Goal: Task Accomplishment & Management: Manage account settings

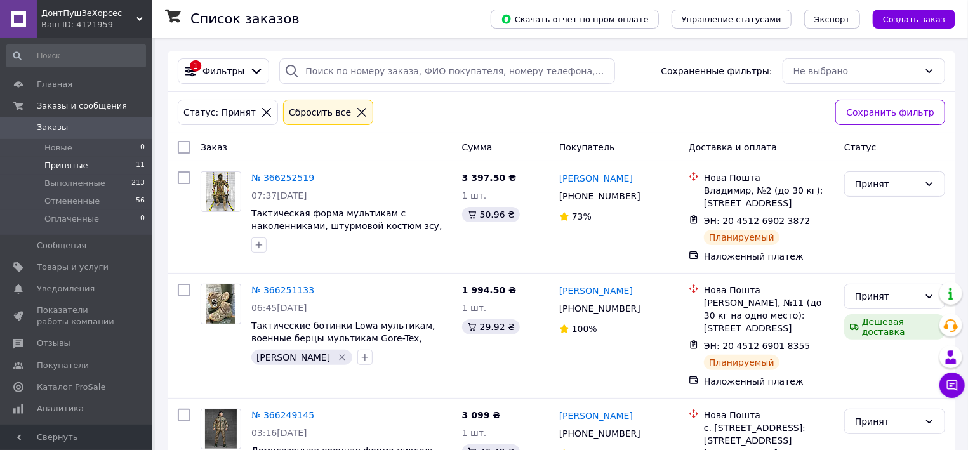
click at [55, 168] on span "Принятые" at bounding box center [66, 165] width 44 height 11
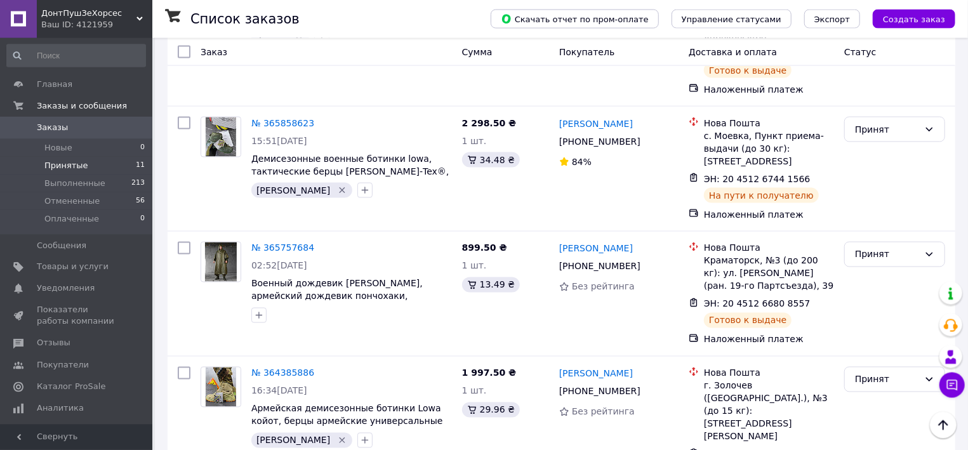
scroll to position [1092, 0]
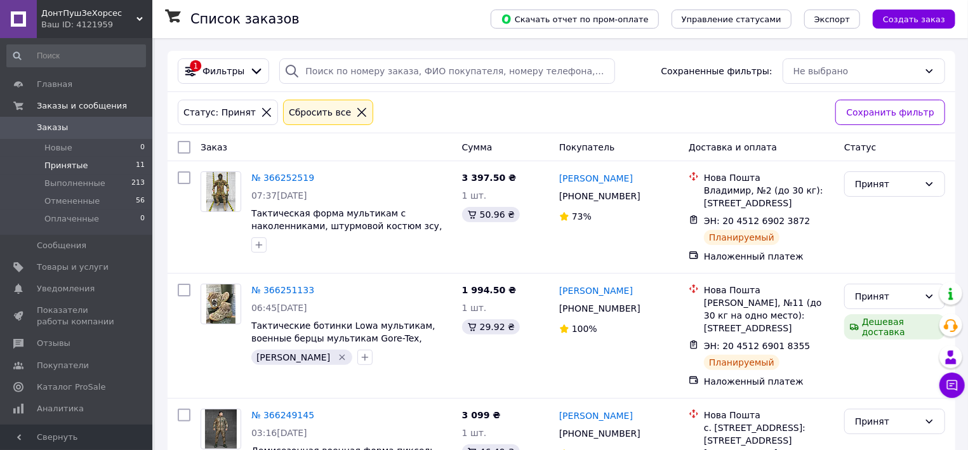
click at [77, 168] on span "Принятые" at bounding box center [66, 165] width 44 height 11
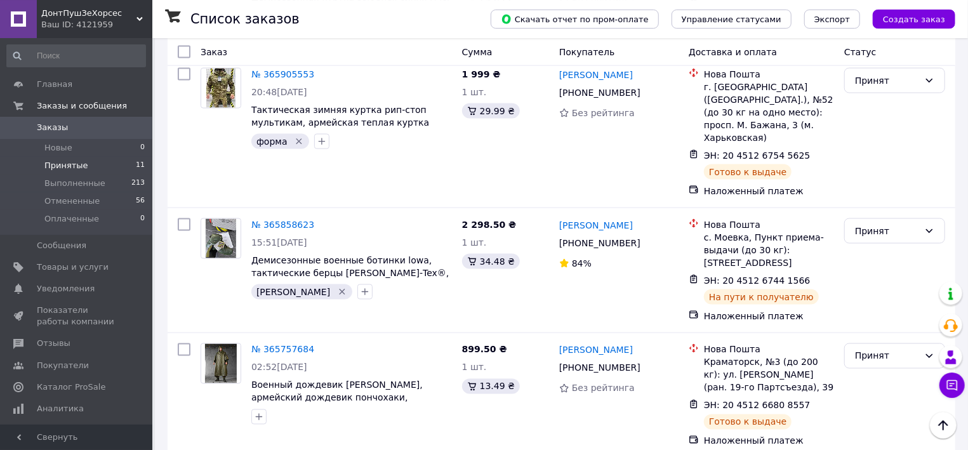
scroll to position [1092, 0]
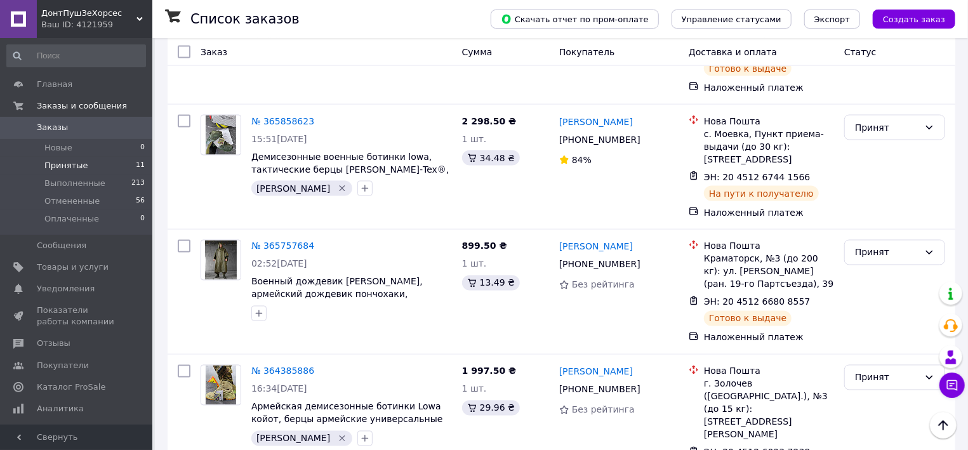
click at [71, 163] on span "Принятые" at bounding box center [66, 165] width 44 height 11
click at [360, 433] on icon "button" at bounding box center [365, 438] width 10 height 10
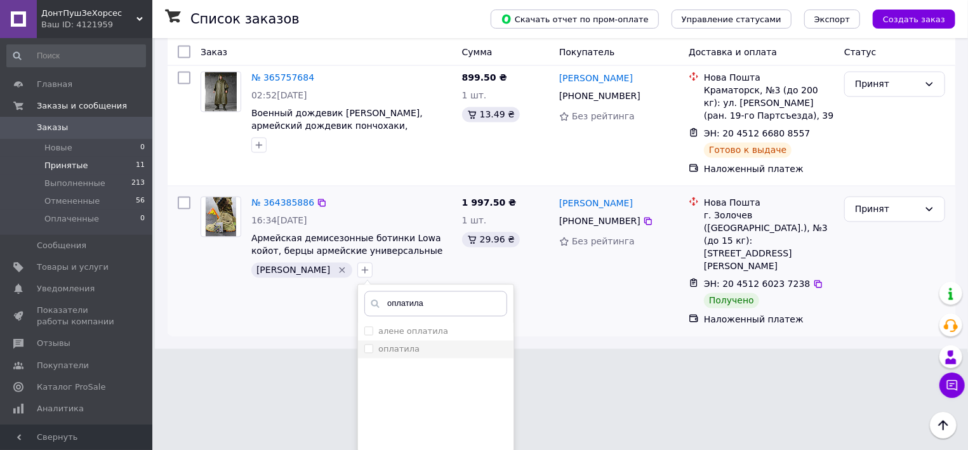
type input "оплатила"
click at [378, 345] on label "оплатила" at bounding box center [398, 350] width 41 height 10
checkbox input "true"
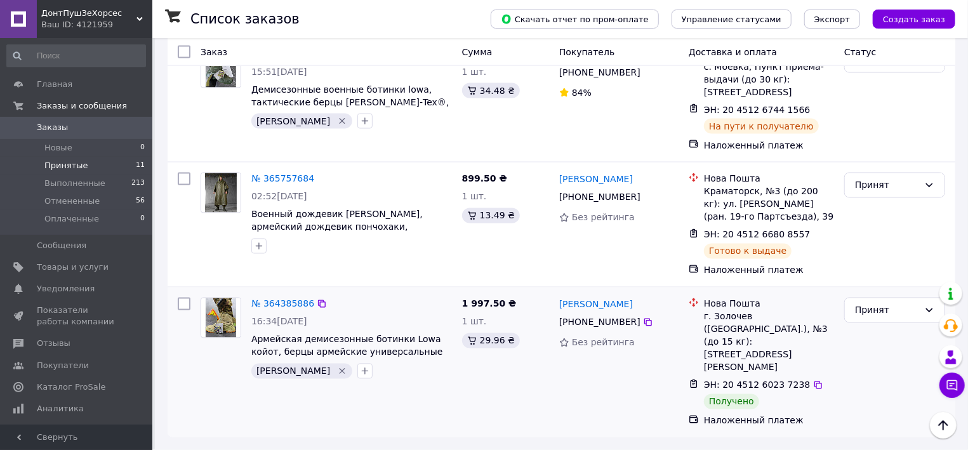
scroll to position [1092, 0]
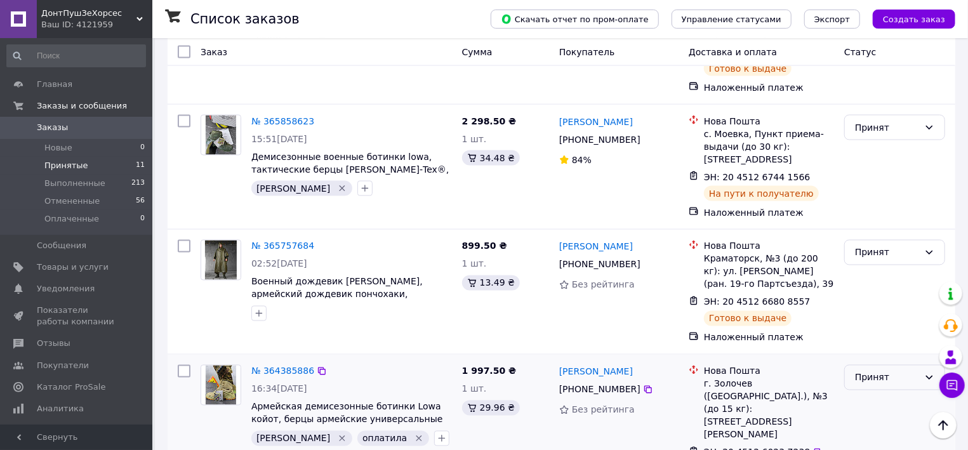
click at [874, 365] on div "Принят" at bounding box center [894, 377] width 101 height 25
click at [893, 369] on li "Выполнен" at bounding box center [895, 362] width 100 height 23
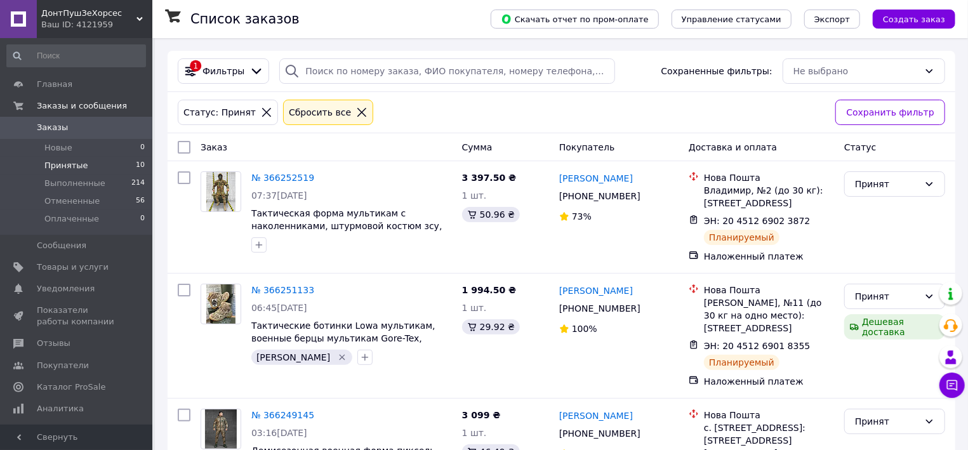
click at [83, 168] on li "Принятые 10" at bounding box center [76, 166] width 152 height 18
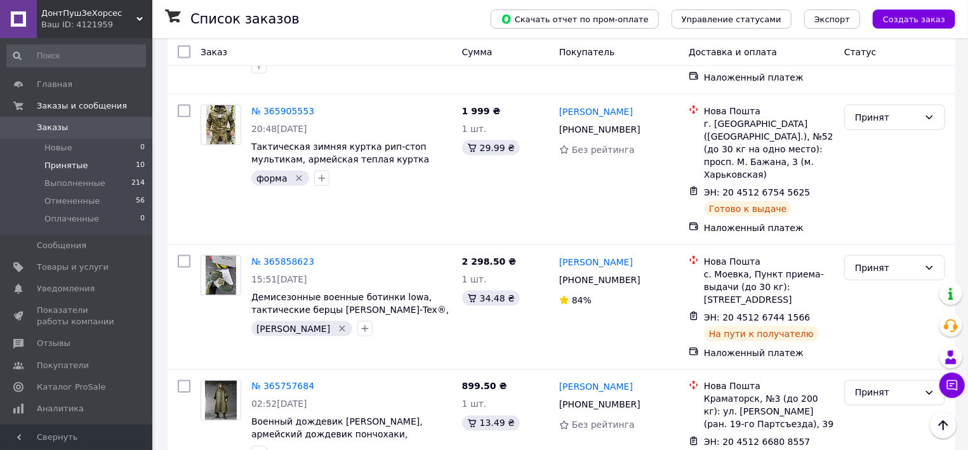
scroll to position [966, 0]
